Goal: Find specific page/section: Find specific page/section

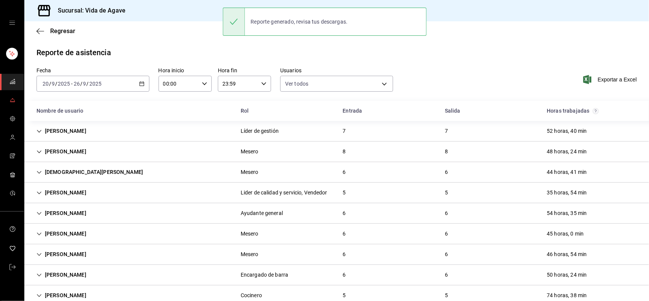
click at [13, 103] on span "mailbox folders" at bounding box center [12, 100] width 6 height 10
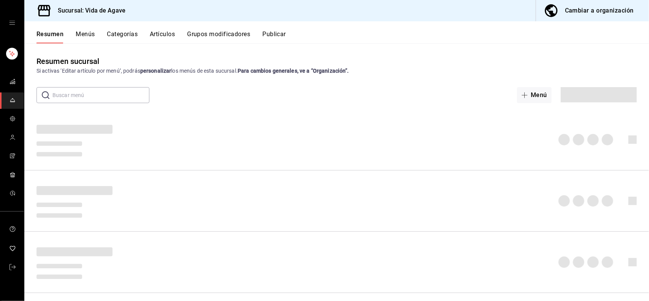
click at [165, 35] on button "Artículos" at bounding box center [162, 36] width 25 height 13
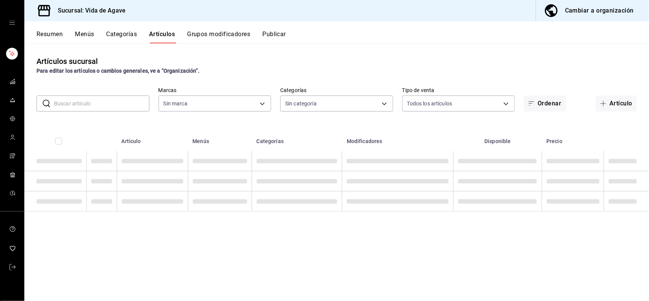
click at [84, 104] on input "text" at bounding box center [101, 103] width 95 height 15
type input "DON"
type input "ff43da10-eb43-4a6c-9b53-a479317cfa7e"
type input "DON"
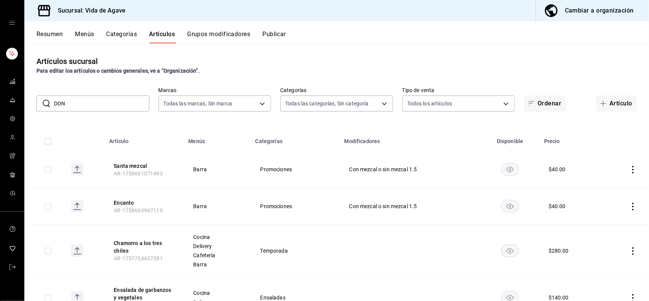
type input "a192e7b2-a707-402c-9537-ca38c738ce02,c2fb65bf-0276-4b6a-a1b7-aaaade811108,a5e4a…"
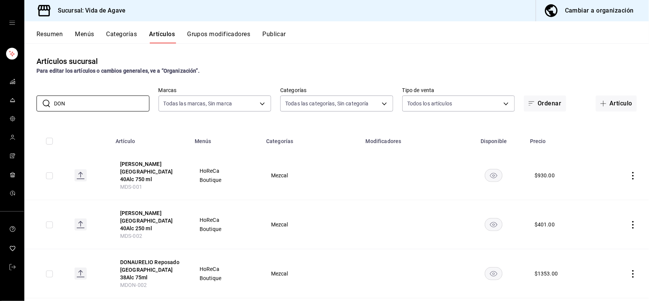
type input "DON"
click at [163, 124] on div "Artículos sucursal Para editar los artículos o cambios generales, ve a “Organiz…" at bounding box center [336, 171] width 624 height 257
